Goal: Task Accomplishment & Management: Use online tool/utility

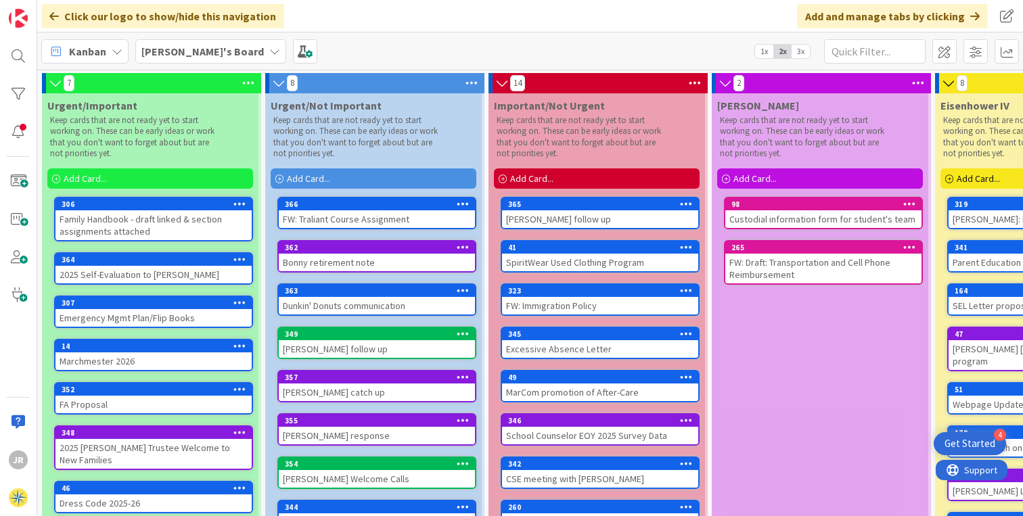
click at [978, 175] on span "Add Card..." at bounding box center [978, 179] width 43 height 12
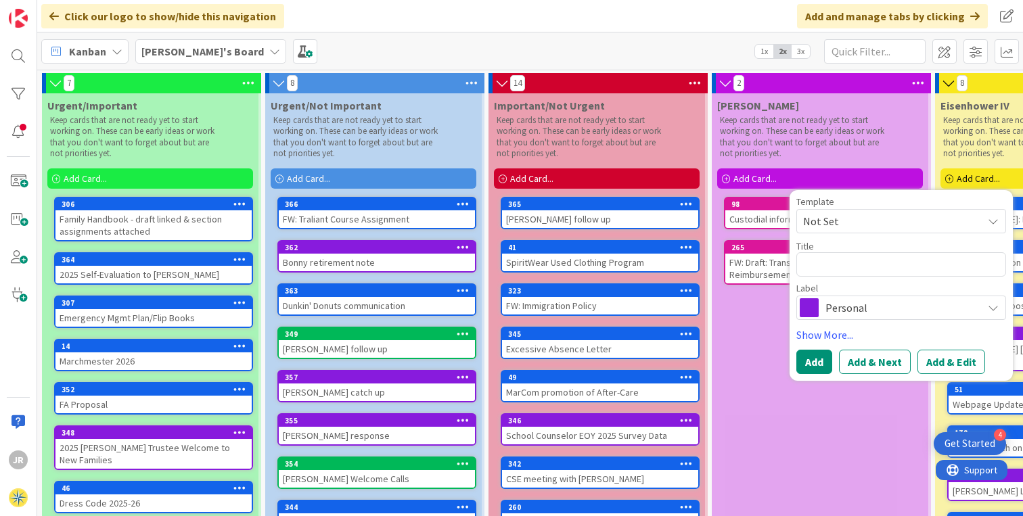
type textarea "x"
type textarea "J"
type textarea "x"
type textarea "Jo"
type textarea "x"
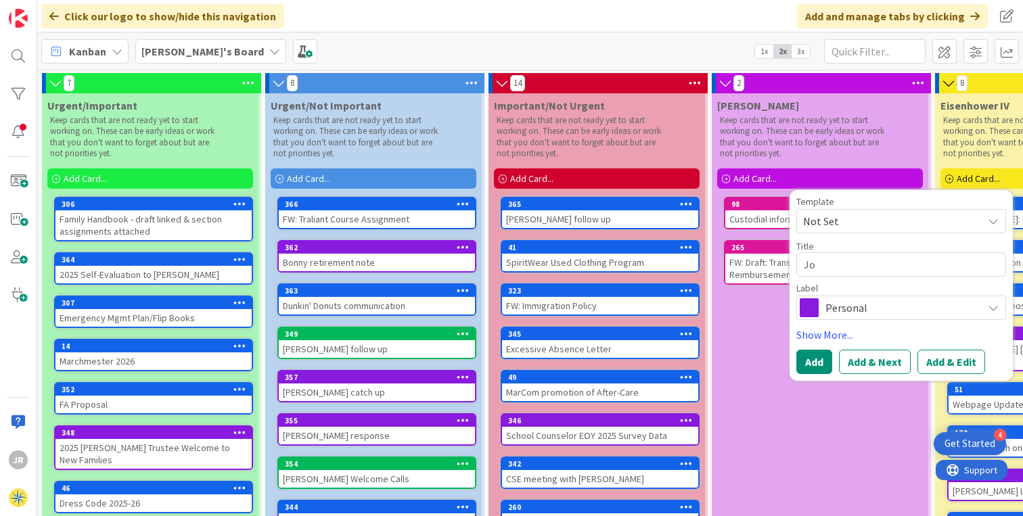
type textarea "[PERSON_NAME]"
type textarea "x"
type textarea "[PERSON_NAME]"
type textarea "x"
type textarea "[PERSON_NAME]"
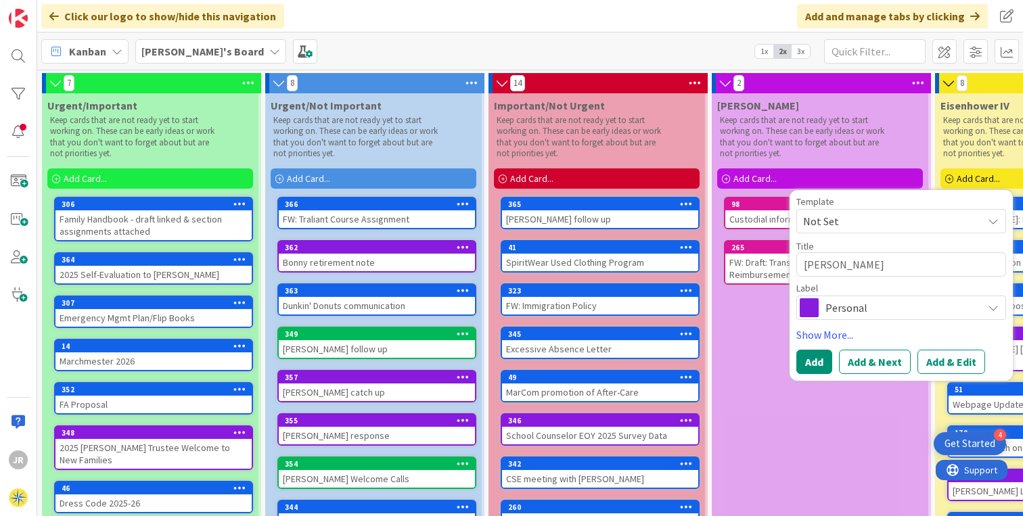
type textarea "x"
type textarea "[PERSON_NAME]"
type textarea "x"
type textarea "[PERSON_NAME]"
type textarea "x"
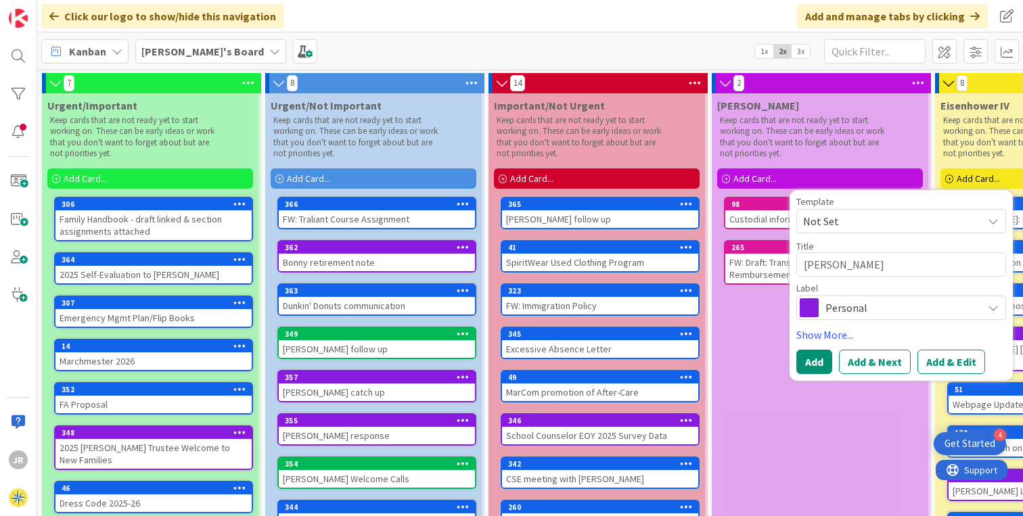
type textarea "[PERSON_NAME]"
type textarea "x"
type textarea "[PERSON_NAME]"
type textarea "x"
type textarea "[PERSON_NAME]"
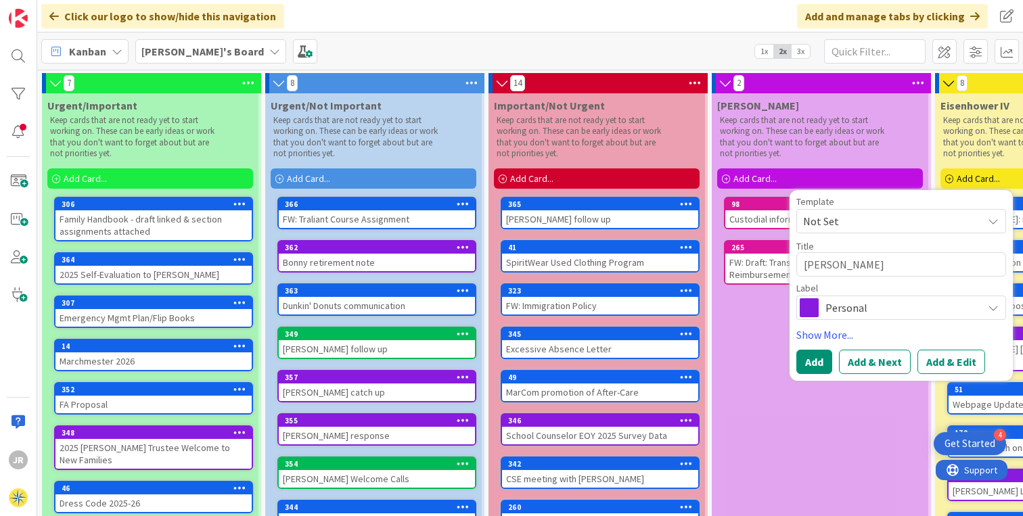
type textarea "x"
type textarea "[PERSON_NAME]"
type textarea "x"
type textarea "Jo"
type textarea "x"
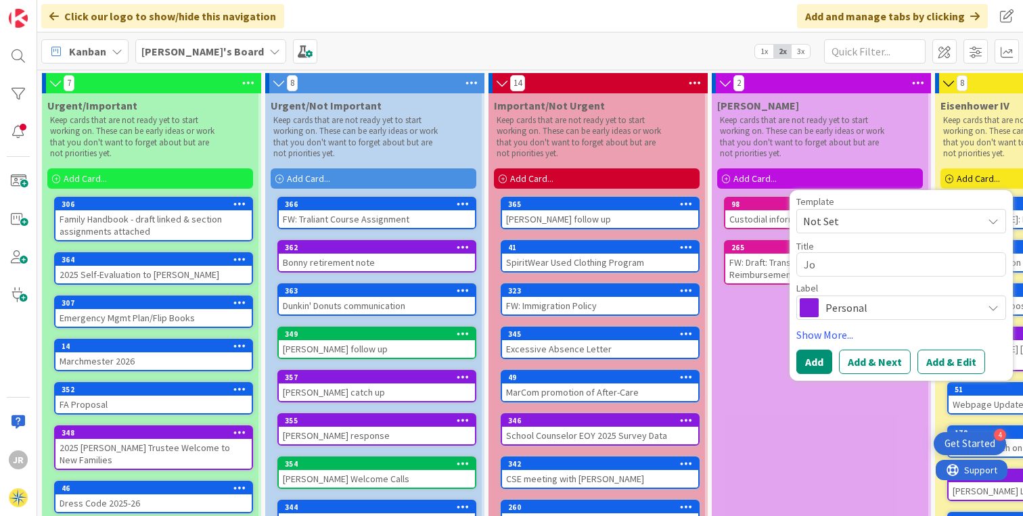
type textarea "JoA"
type textarea "x"
type textarea "[PERSON_NAME]"
type textarea "x"
type textarea "[PERSON_NAME]"
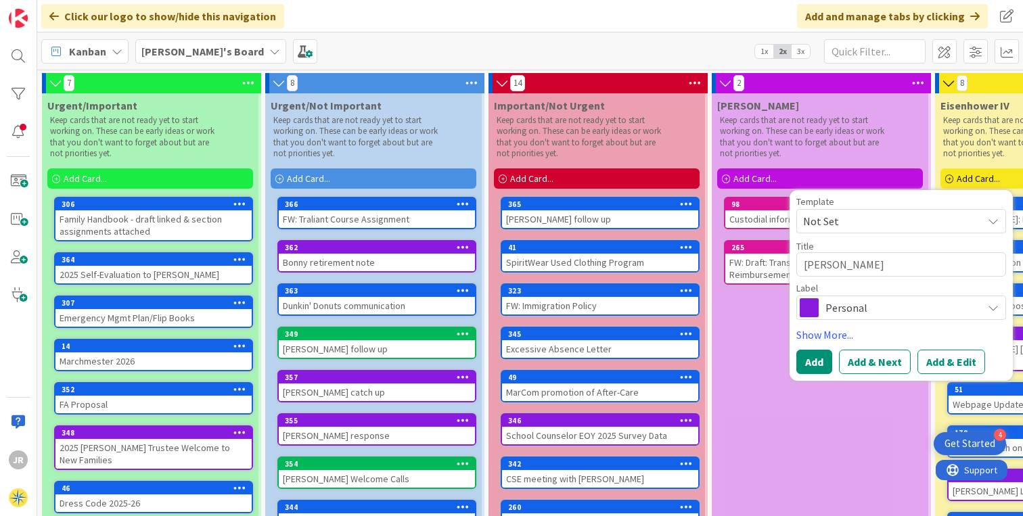
type textarea "x"
type textarea "[PERSON_NAME]"
type textarea "x"
type textarea "[PERSON_NAME]"
type textarea "x"
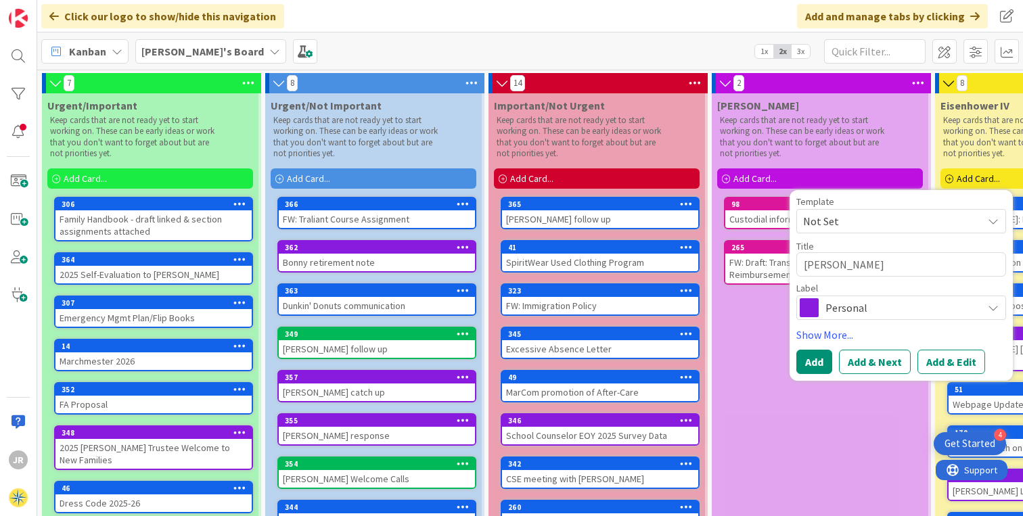
type textarea "[PERSON_NAME]"
type textarea "x"
type textarea "[PERSON_NAME]"
type textarea "x"
type textarea "[PERSON_NAME]"
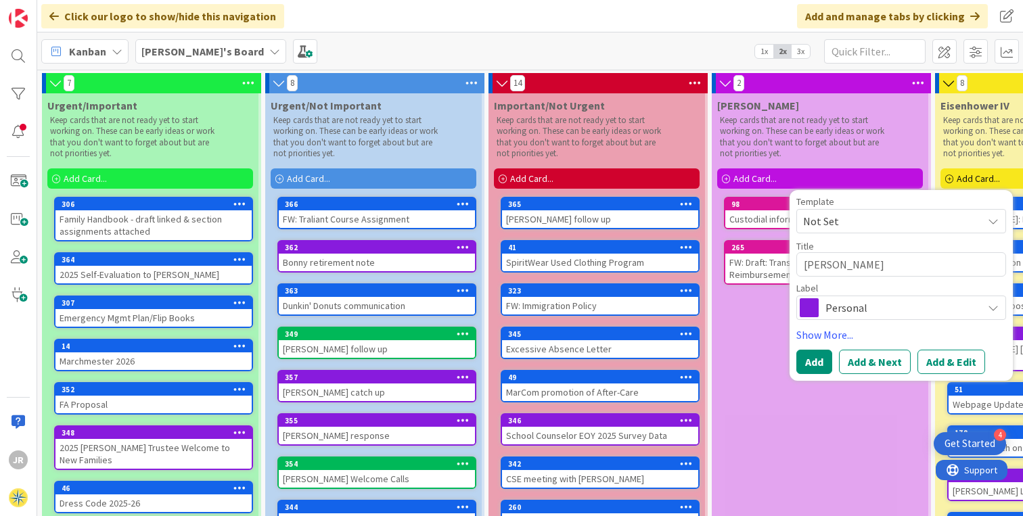
type textarea "x"
type textarea "[PERSON_NAME]"
type textarea "x"
type textarea "[PERSON_NAME]"
type textarea "x"
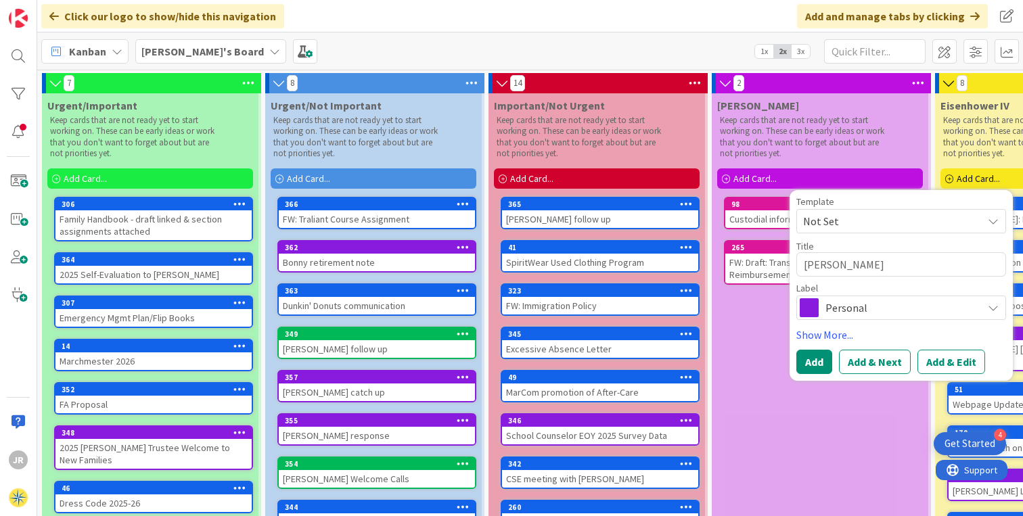
type textarea "[PERSON_NAME] [PERSON_NAME]"
type textarea "x"
type textarea "[PERSON_NAME]"
type textarea "x"
type textarea "[PERSON_NAME]"
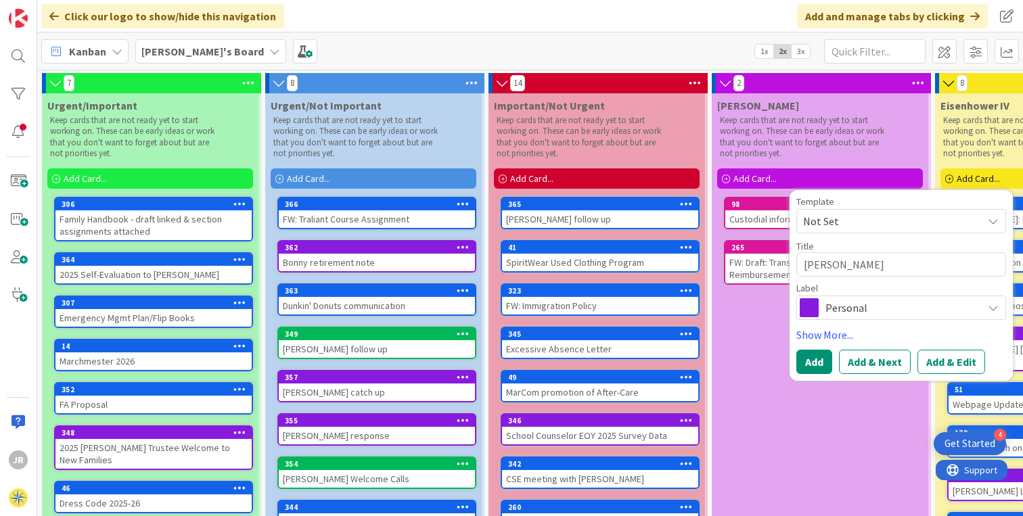
type textarea "x"
type textarea "[PERSON_NAME] p"
type textarea "x"
type textarea "[PERSON_NAME] pl"
type textarea "x"
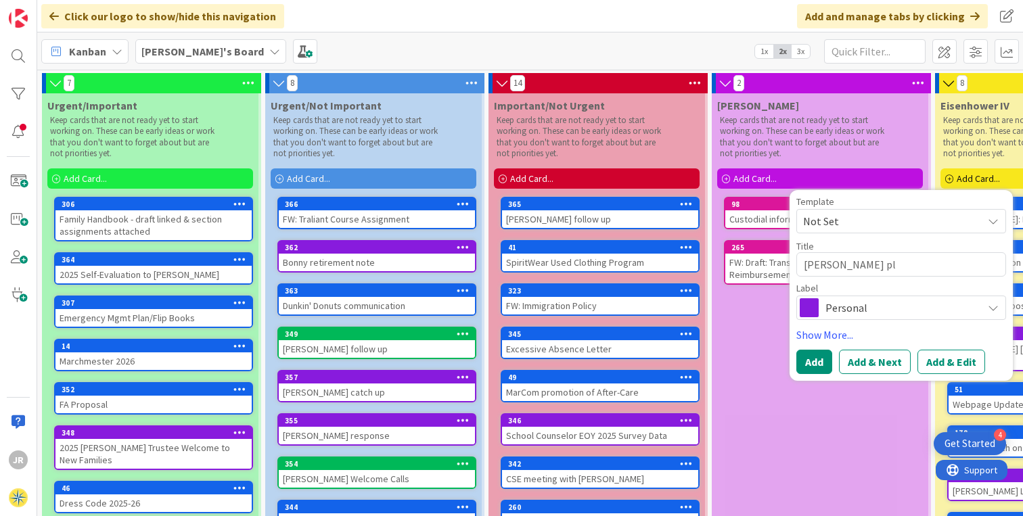
type textarea "[PERSON_NAME] plu"
type textarea "x"
type textarea "[PERSON_NAME] plum"
type textarea "x"
type textarea "[PERSON_NAME] [PERSON_NAME]"
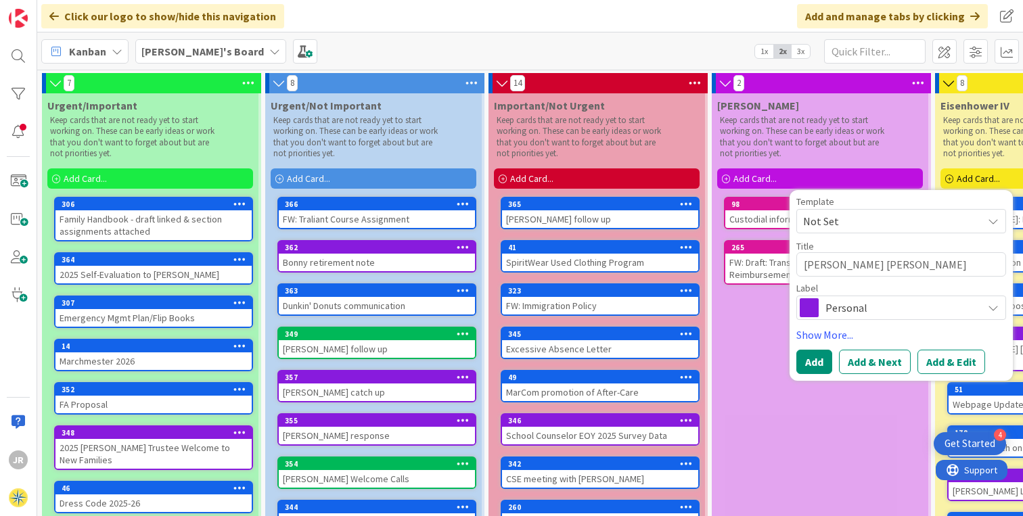
type textarea "x"
type textarea "[PERSON_NAME] plumbi"
type textarea "x"
type textarea "[PERSON_NAME] plumbing"
type textarea "x"
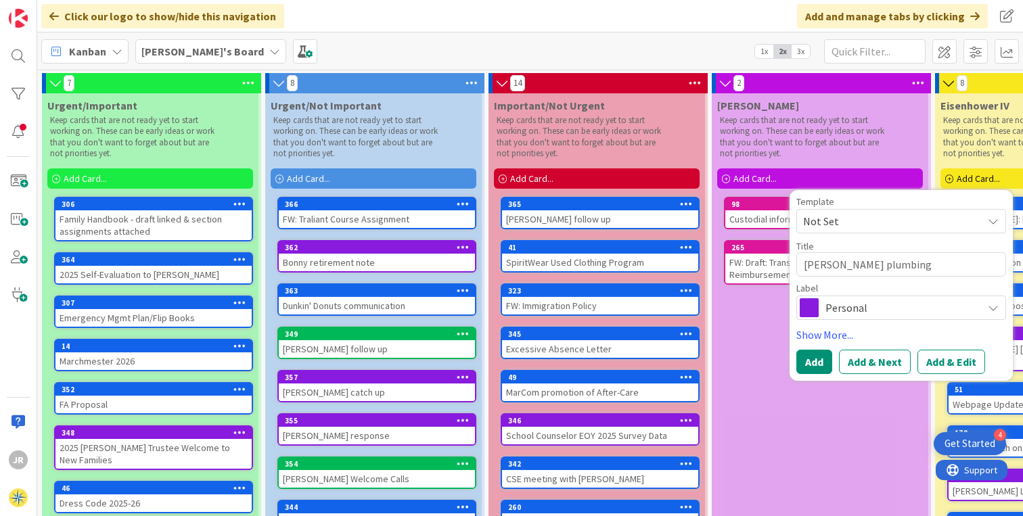
type textarea "[PERSON_NAME] plumbing"
type textarea "x"
type textarea "[PERSON_NAME] plumbing b"
type textarea "x"
type textarea "[PERSON_NAME] plumbing bu"
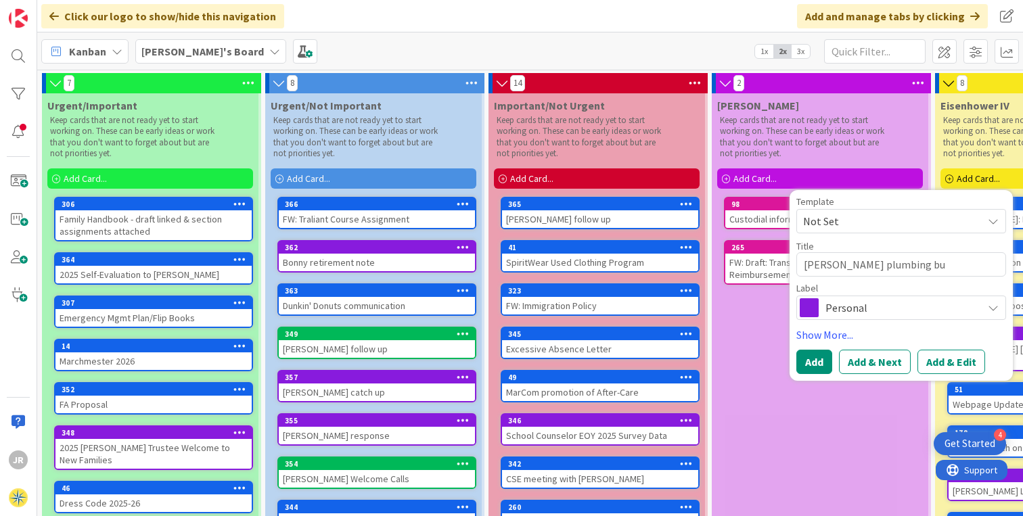
type textarea "x"
type textarea "[PERSON_NAME] plumbing bus"
type textarea "x"
type textarea "[PERSON_NAME] plumbing busi"
type textarea "x"
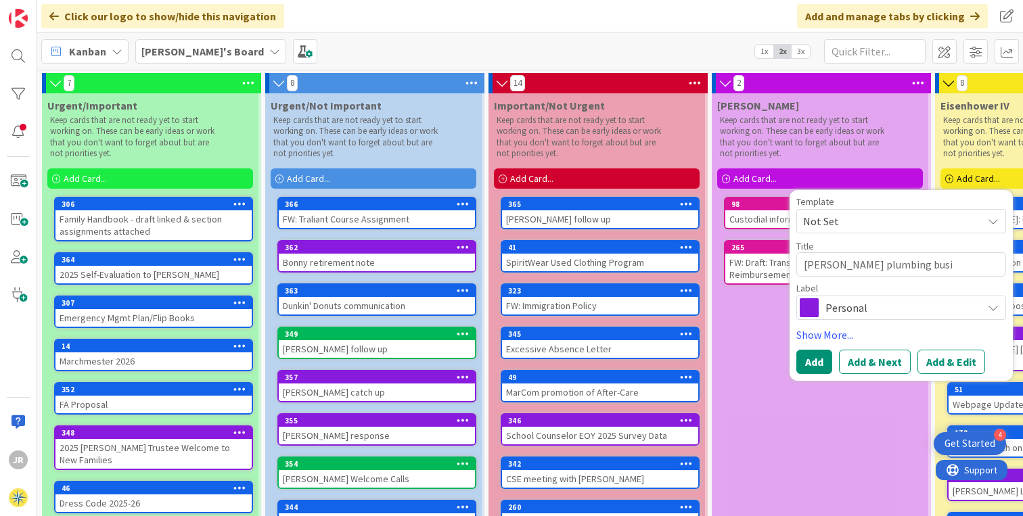
type textarea "[PERSON_NAME] plumbing busin"
type textarea "x"
type textarea "[PERSON_NAME] plumbing busine"
type textarea "x"
type textarea "[PERSON_NAME] plumbing busines"
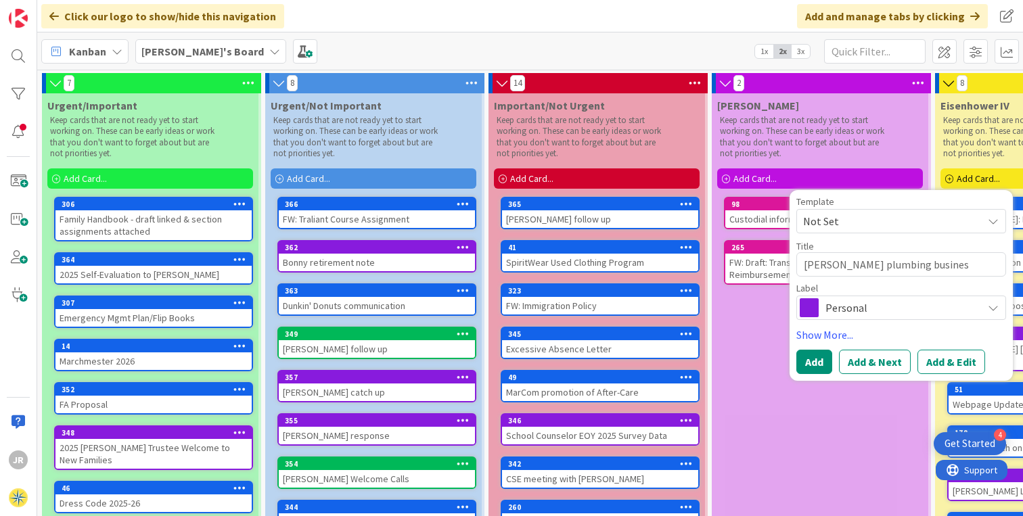
type textarea "x"
type textarea "[PERSON_NAME] plumbing business"
click at [874, 265] on textarea "[PERSON_NAME] plumbing business" at bounding box center [901, 264] width 210 height 24
type textarea "x"
type textarea "[PERSON_NAME] (plumbing business"
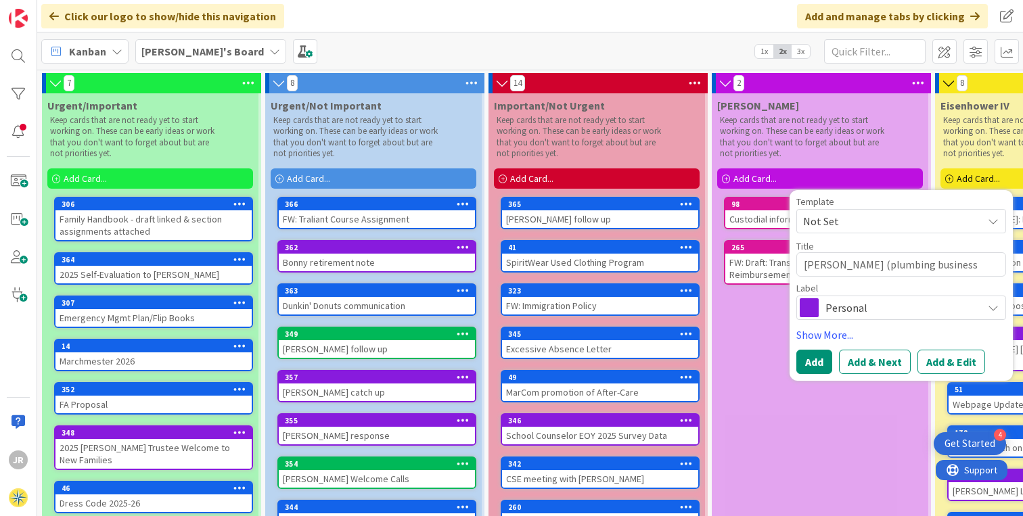
type textarea "x"
type textarea "[PERSON_NAME] (Cplumbing business"
type textarea "x"
type textarea "[PERSON_NAME] (Coplumbing business"
type textarea "x"
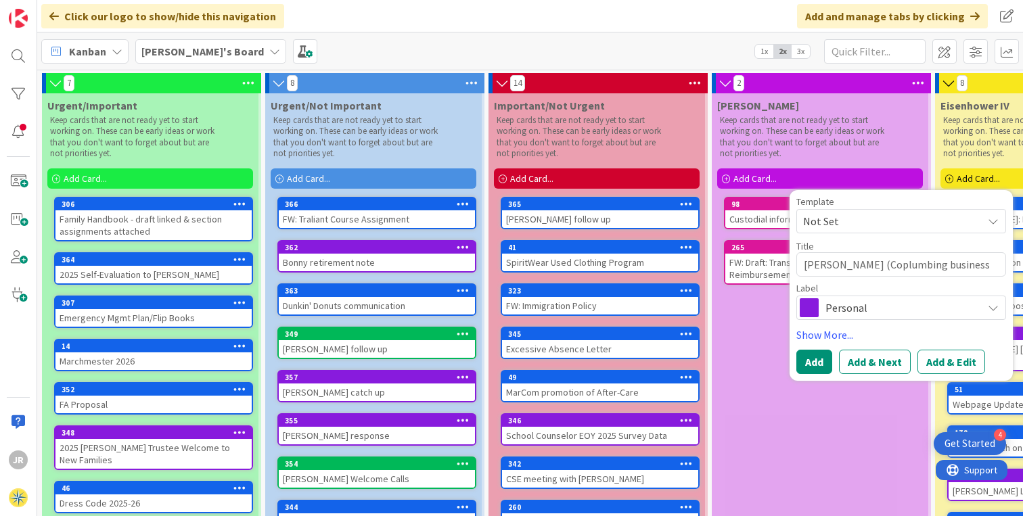
type textarea "[PERSON_NAME] (Colplumbing business"
type textarea "x"
type textarea "[PERSON_NAME] (Collplumbing business"
type textarea "x"
type textarea "[PERSON_NAME] (Colliplumbing business"
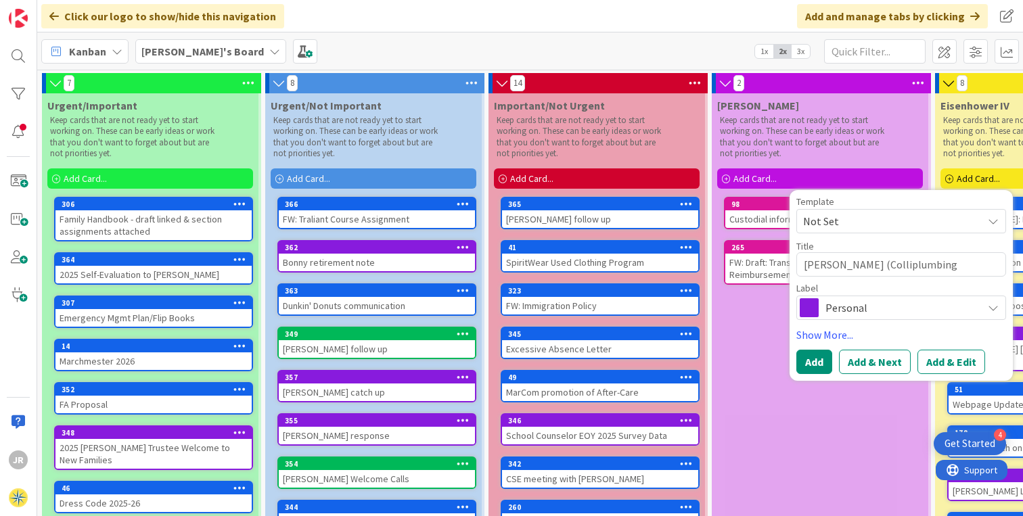
type textarea "x"
type textarea "[PERSON_NAME] (Collieplumbing business"
type textarea "x"
type textarea "[PERSON_NAME] (Collierplumbing business"
type textarea "x"
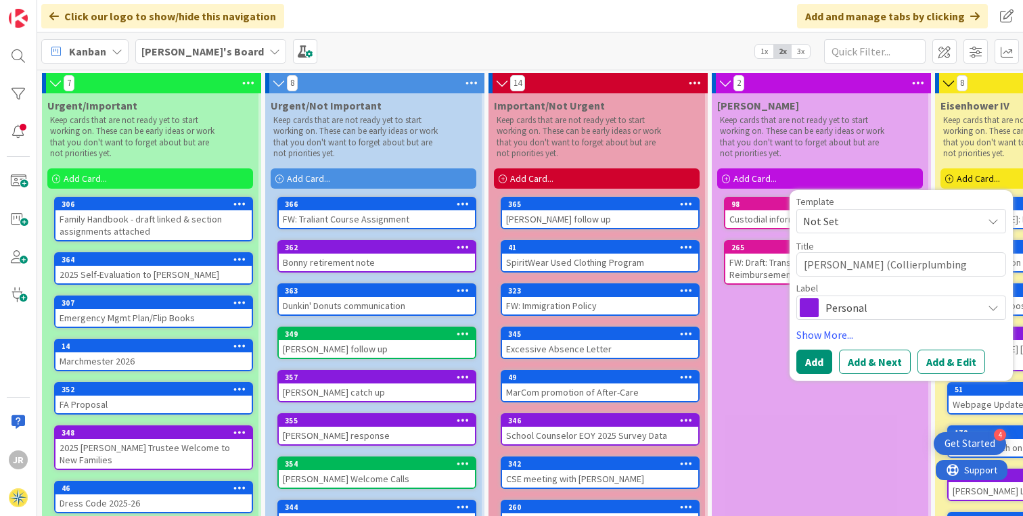
type textarea "[PERSON_NAME] ([PERSON_NAME] plumbing business"
type textarea "x"
type textarea "[PERSON_NAME] ([PERSON_NAME] Pplumbing business"
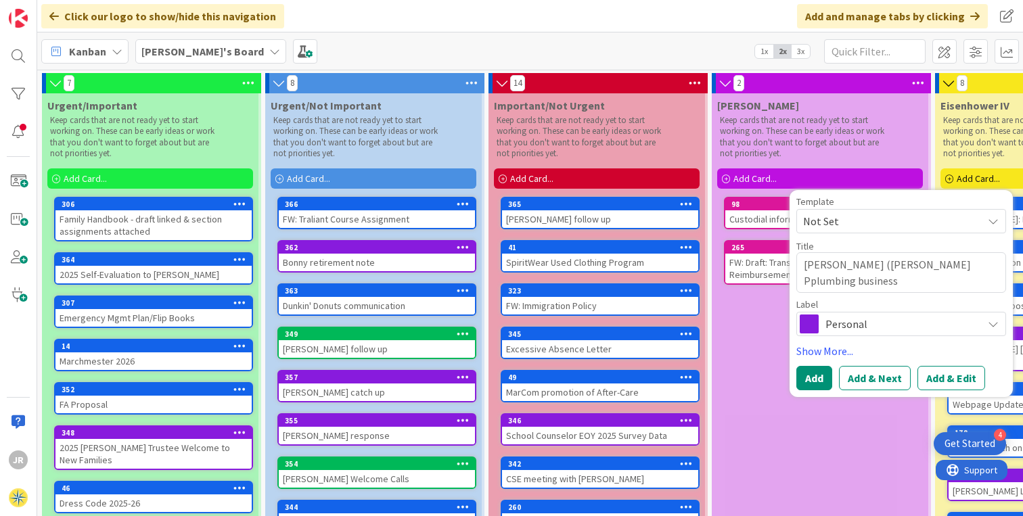
type textarea "x"
type textarea "[PERSON_NAME] ([PERSON_NAME] Plplumbing business"
type textarea "x"
type textarea "[PERSON_NAME] ([PERSON_NAME] Plaplumbing business"
type textarea "x"
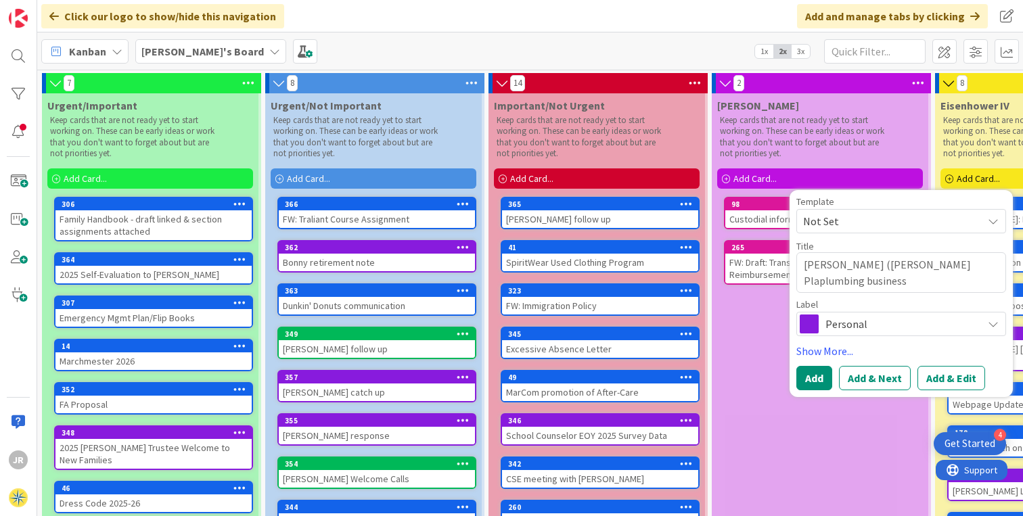
type textarea "[PERSON_NAME] ([PERSON_NAME] Placplumbing business"
type textarea "x"
type textarea "[PERSON_NAME] ([PERSON_NAME] Placeplumbing business"
type textarea "x"
type textarea "[PERSON_NAME] ([PERSON_NAME] Place)plumbing business"
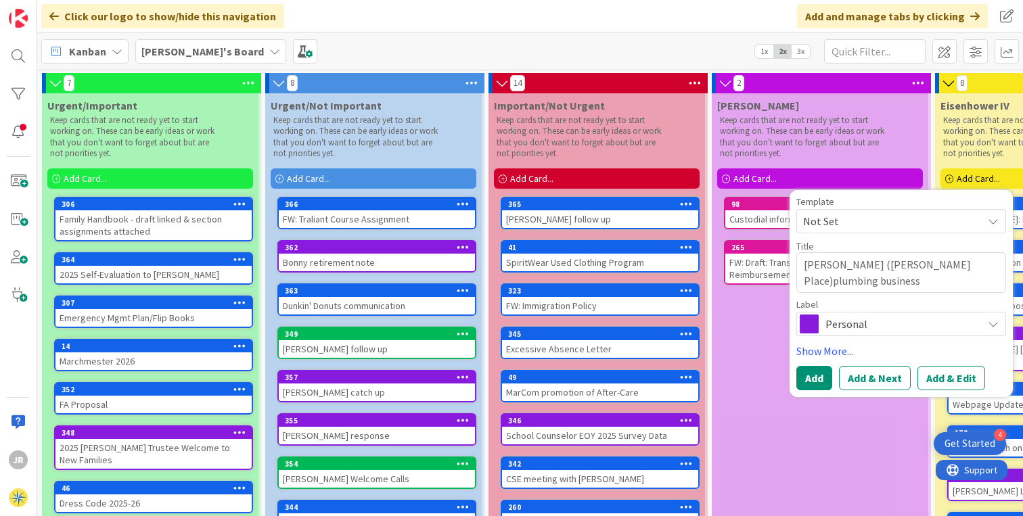
type textarea "x"
type textarea "[PERSON_NAME] ([PERSON_NAME] Place) plumbing business"
click at [848, 325] on span "Personal" at bounding box center [900, 324] width 150 height 19
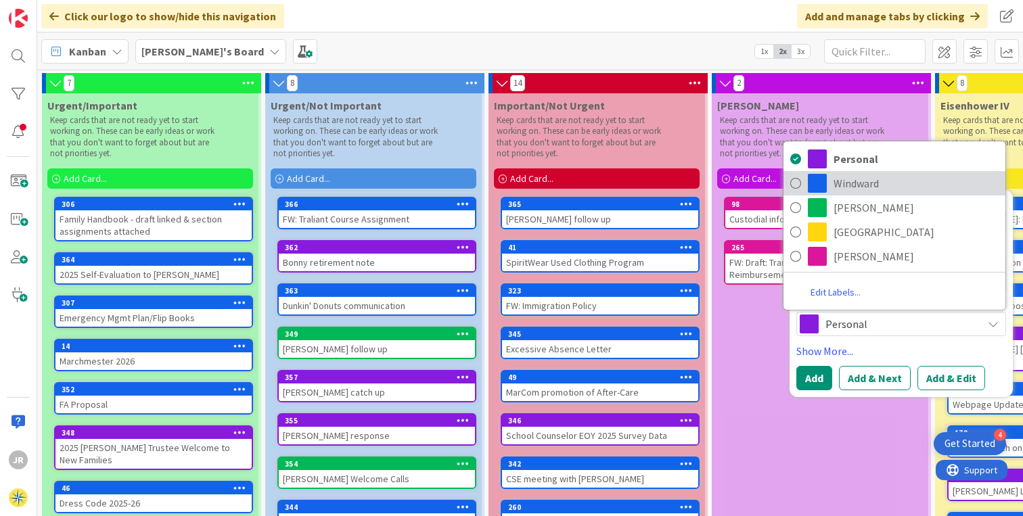
click at [832, 185] on link "Windward" at bounding box center [895, 183] width 222 height 24
type textarea "x"
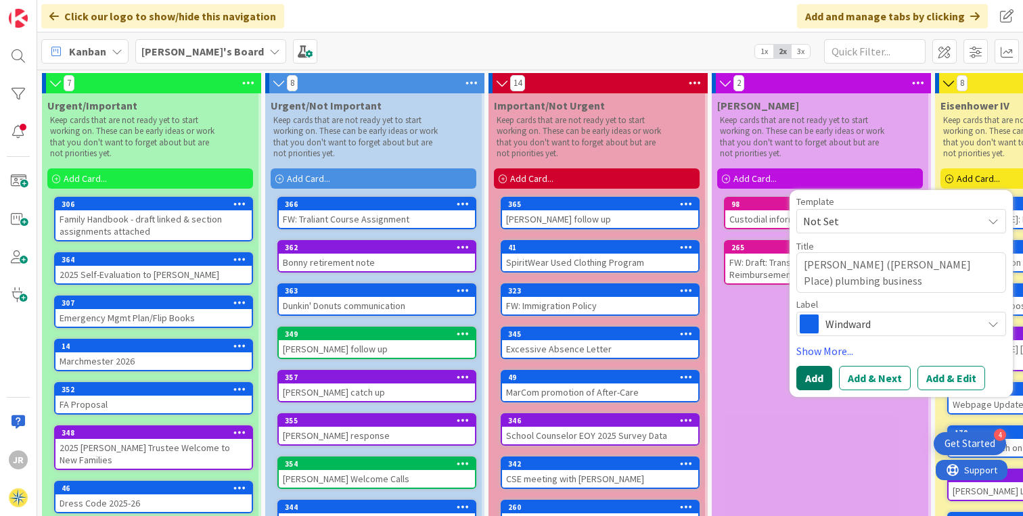
click at [817, 374] on button "Add" at bounding box center [814, 378] width 36 height 24
